Goal: Transaction & Acquisition: Register for event/course

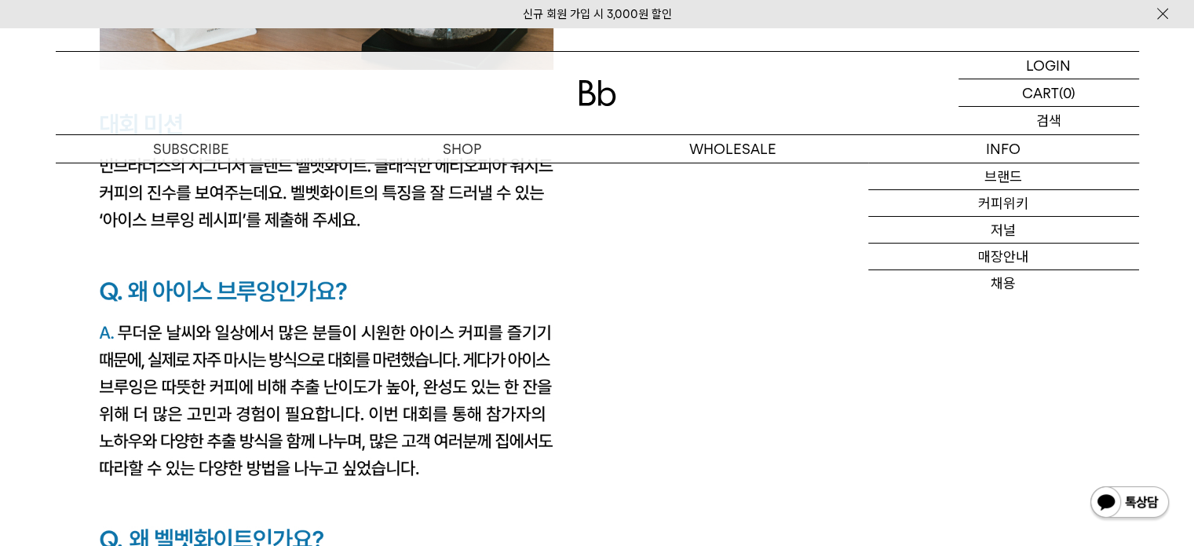
scroll to position [2827, 0]
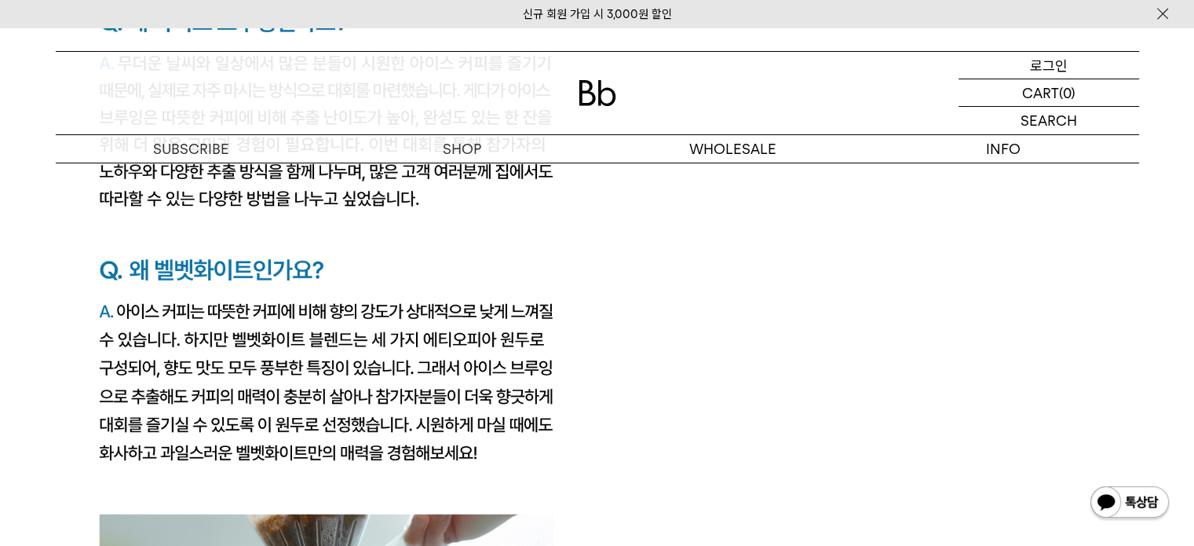
click at [1049, 59] on p "로그인" at bounding box center [1049, 65] width 38 height 27
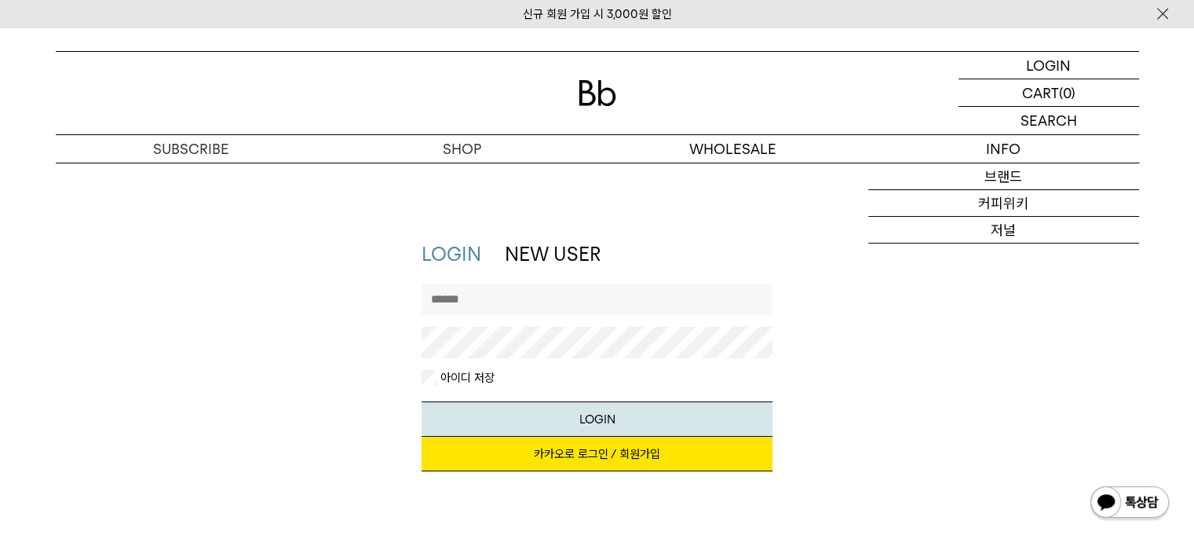
click at [673, 466] on link "카카오로 로그인 / 회원가입" at bounding box center [597, 454] width 351 height 35
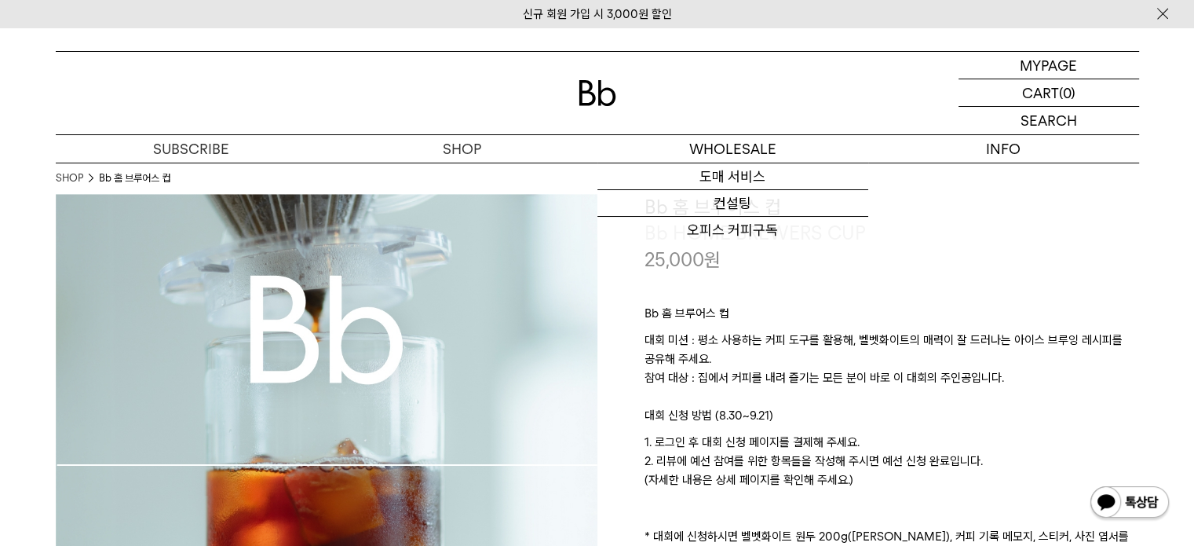
scroll to position [236, 0]
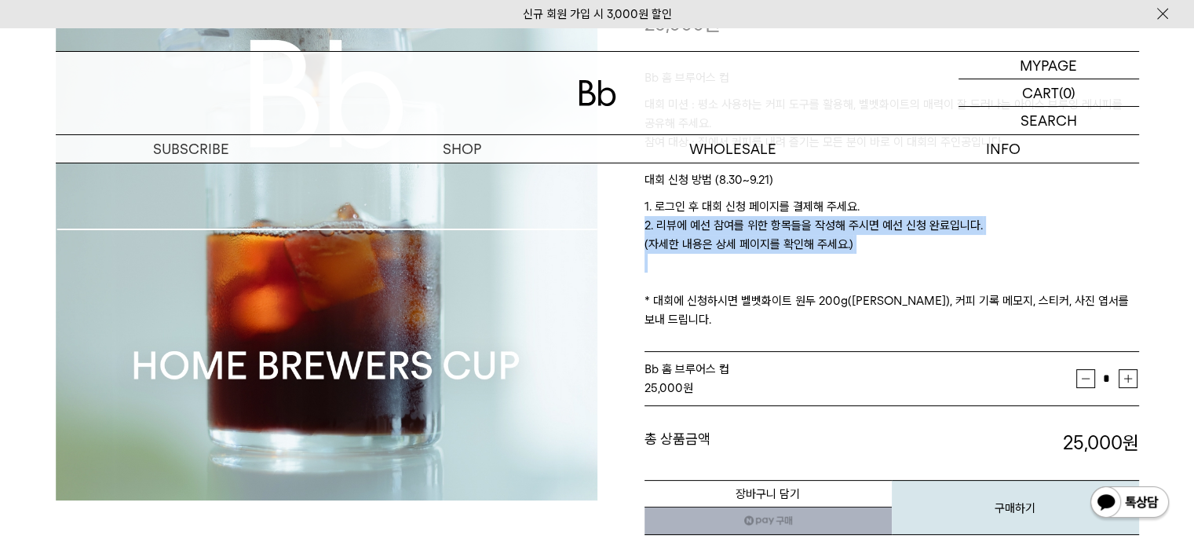
drag, startPoint x: 1037, startPoint y: 229, endPoint x: 1050, endPoint y: 273, distance: 46.7
click at [1050, 273] on p "1. 로그인 후 대회 신청 페이지를 결제해 주세요. 2. 리뷰에 예선 참여를 위한 항목들을 작성해 주시면 예선 신청 완료입니다. (자세한 내용…" at bounding box center [892, 263] width 495 height 132
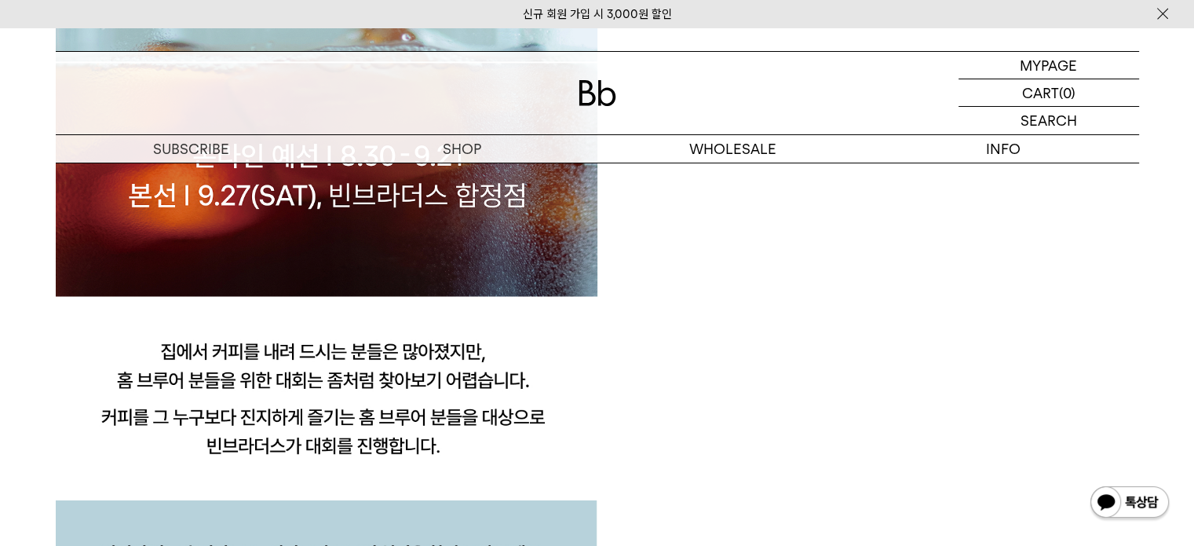
scroll to position [1963, 0]
